Goal: Entertainment & Leisure: Consume media (video, audio)

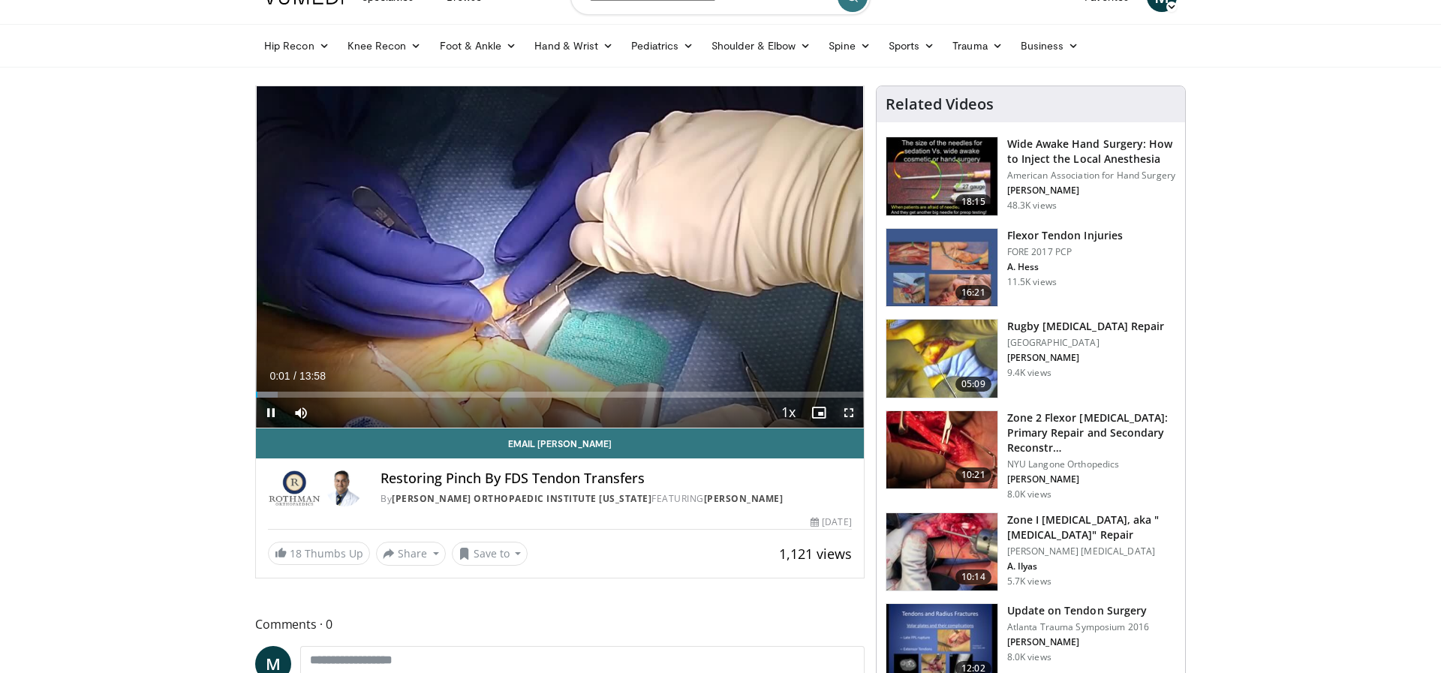
click at [849, 414] on span "Video Player" at bounding box center [849, 413] width 30 height 30
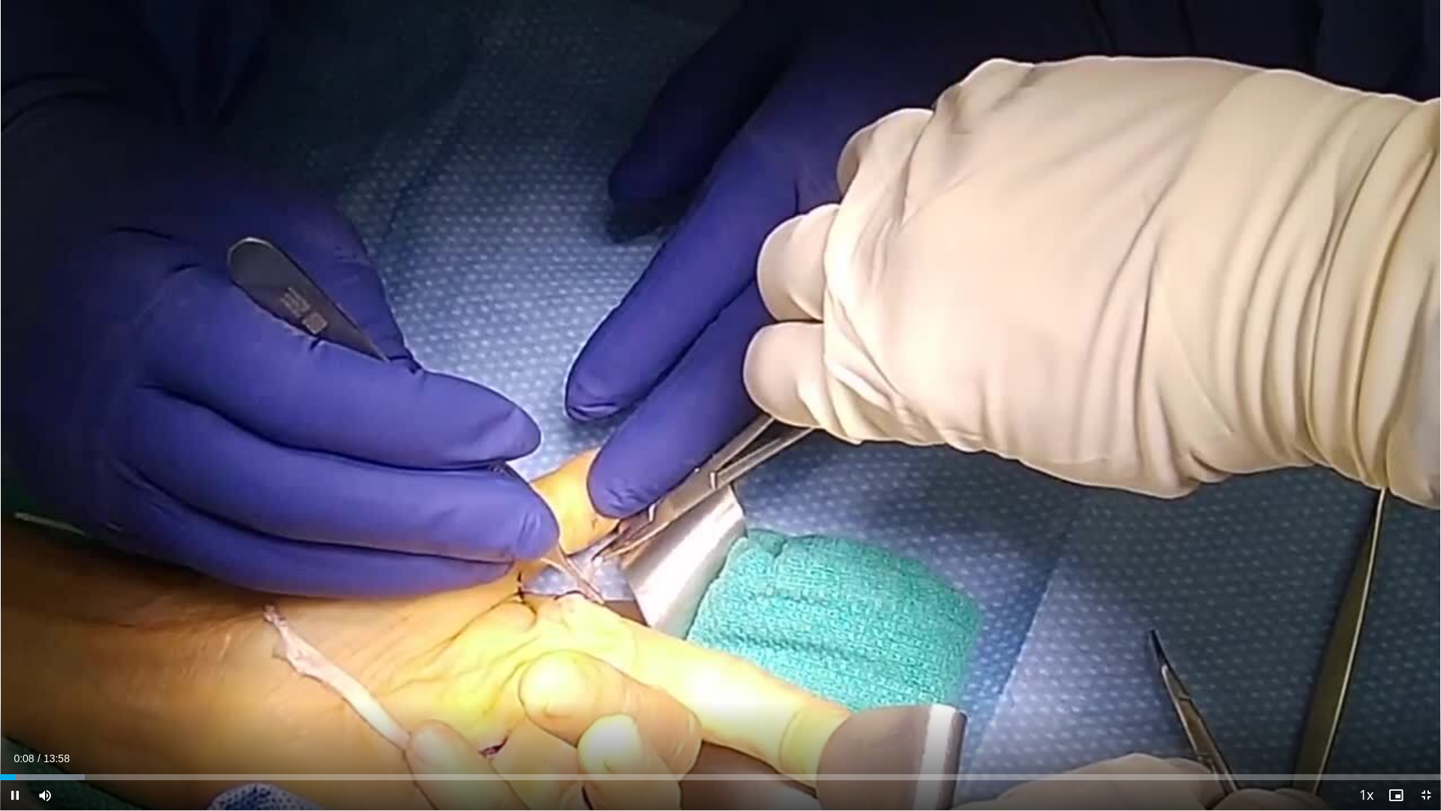
click at [80, 672] on div "Current Time 0:08 / Duration 13:58 Pause Skip Backward Skip Forward Mute Loaded…" at bounding box center [720, 795] width 1441 height 30
click at [62, 672] on div "Progress Bar" at bounding box center [63, 777] width 2 height 6
click at [28, 672] on div "Progress Bar" at bounding box center [29, 777] width 2 height 6
click at [23, 672] on div "Progress Bar" at bounding box center [24, 777] width 2 height 6
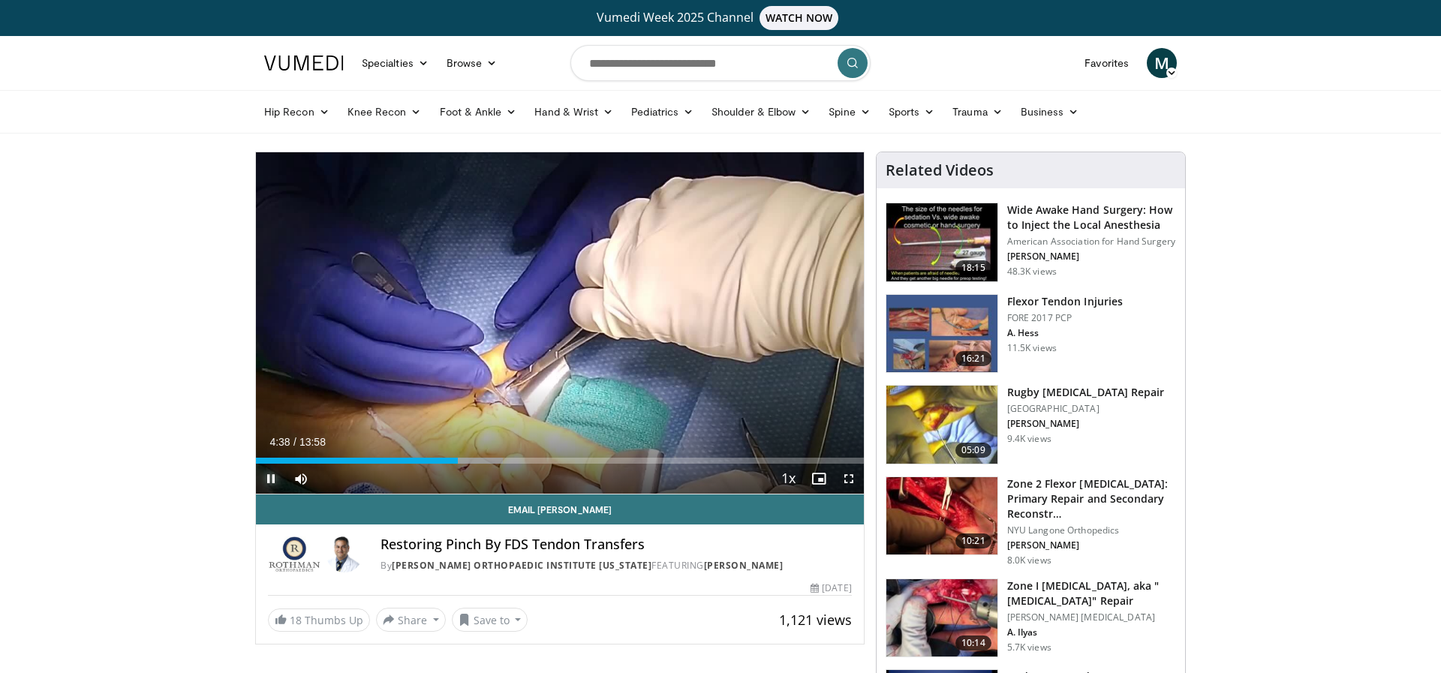
click at [279, 477] on span "Video Player" at bounding box center [271, 479] width 30 height 30
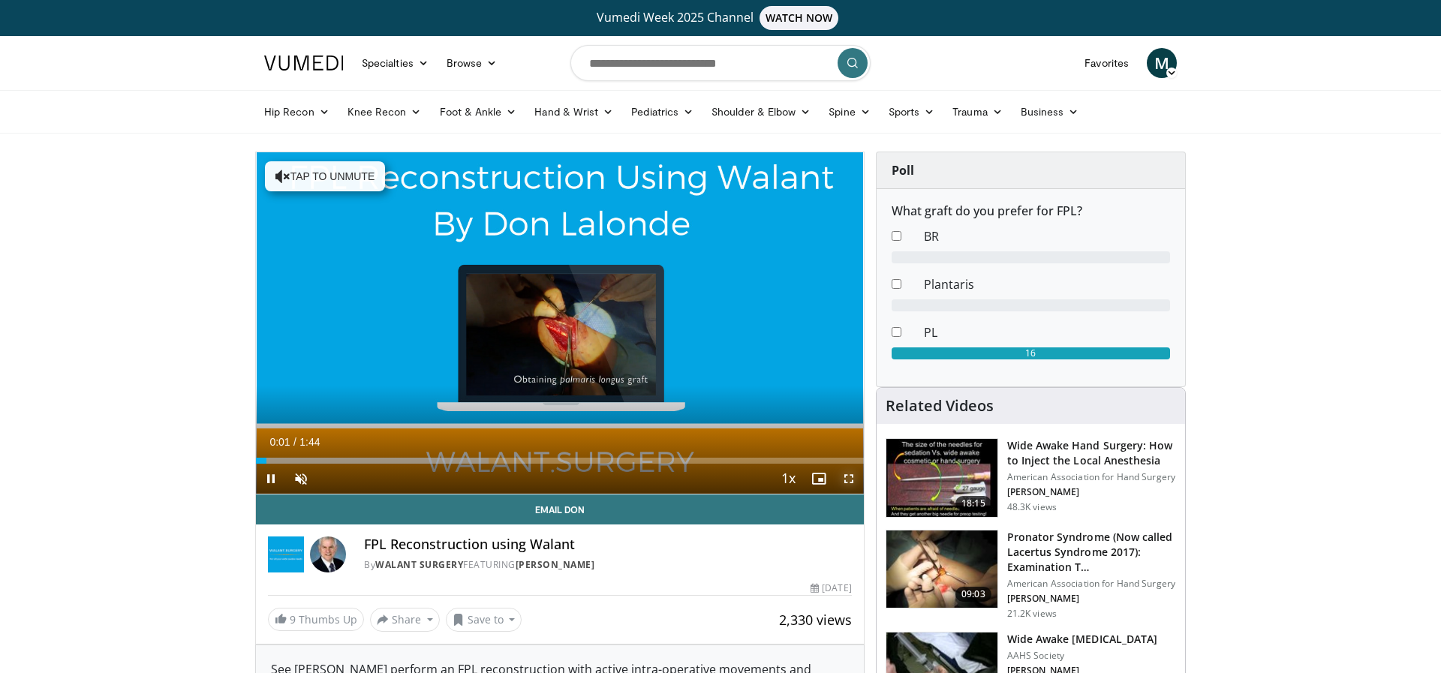
click at [844, 478] on span "Video Player" at bounding box center [849, 479] width 30 height 30
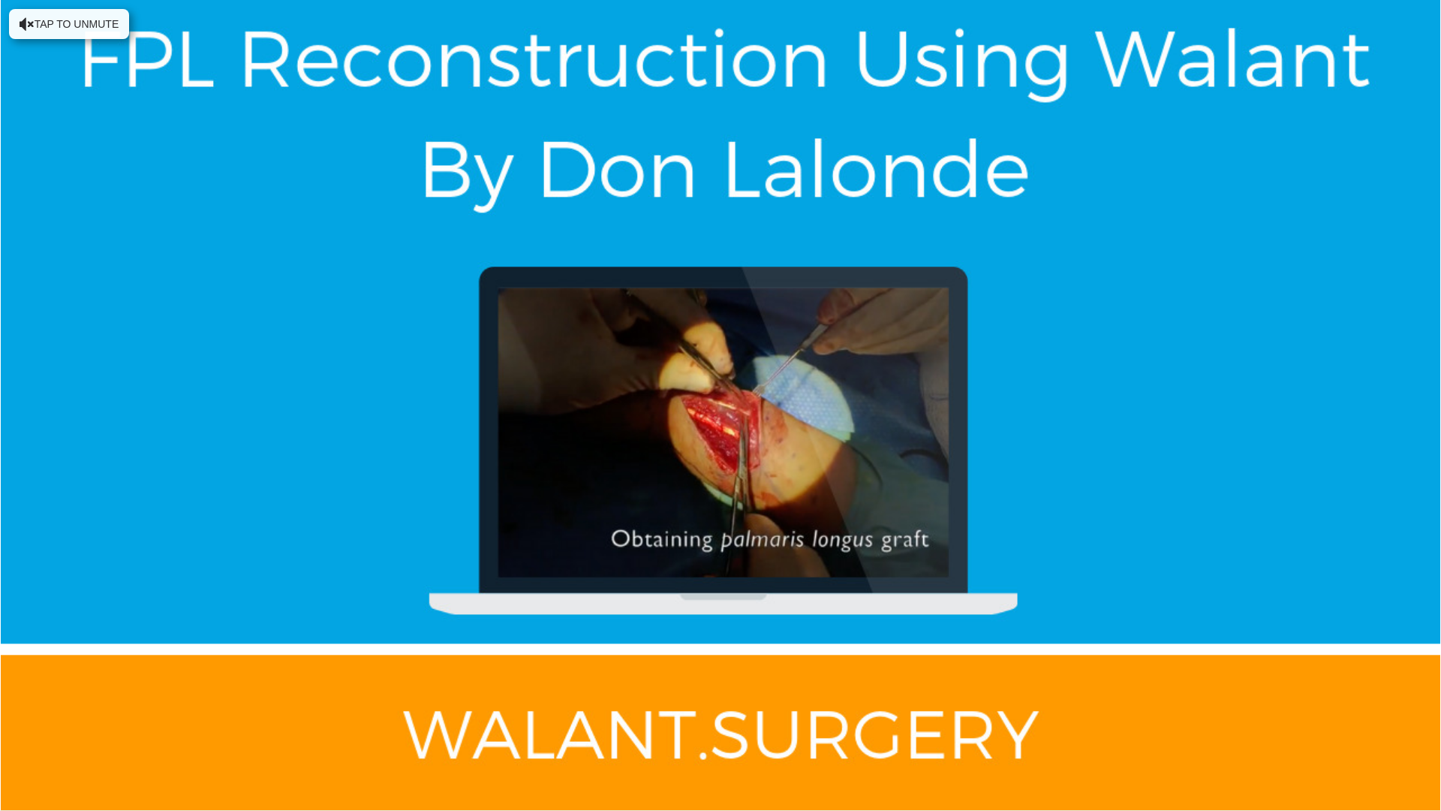
click at [844, 583] on div "10 seconds Tap to unmute" at bounding box center [720, 405] width 1441 height 810
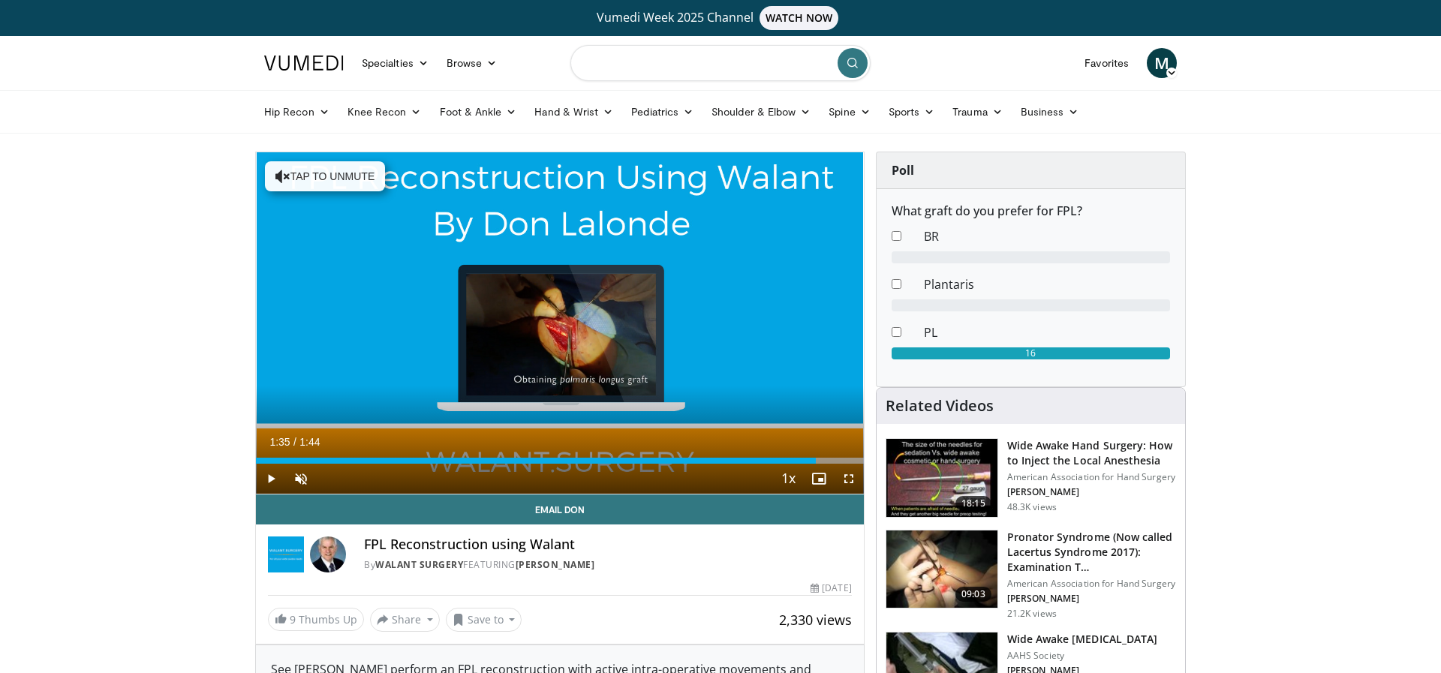
click at [728, 68] on input "Search topics, interventions" at bounding box center [720, 63] width 300 height 36
type input "*******"
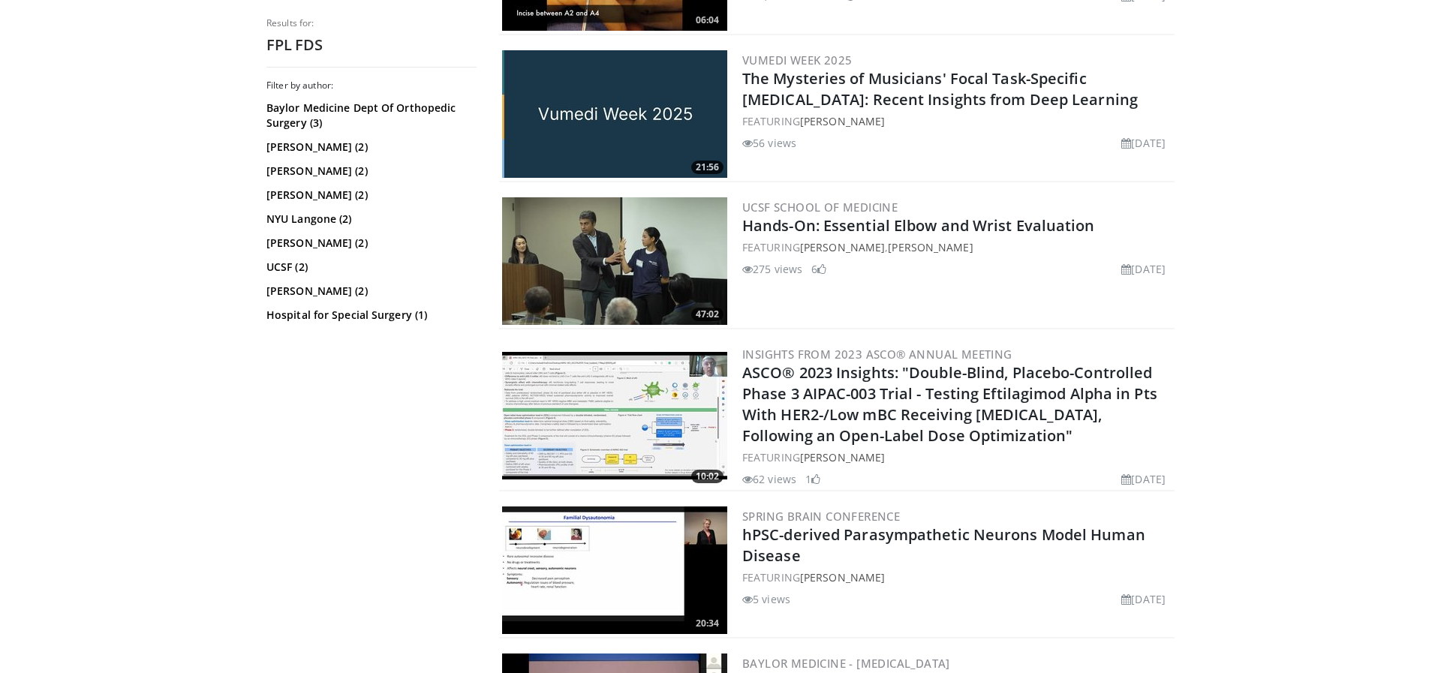
scroll to position [1334, 0]
